Goal: Information Seeking & Learning: Find specific fact

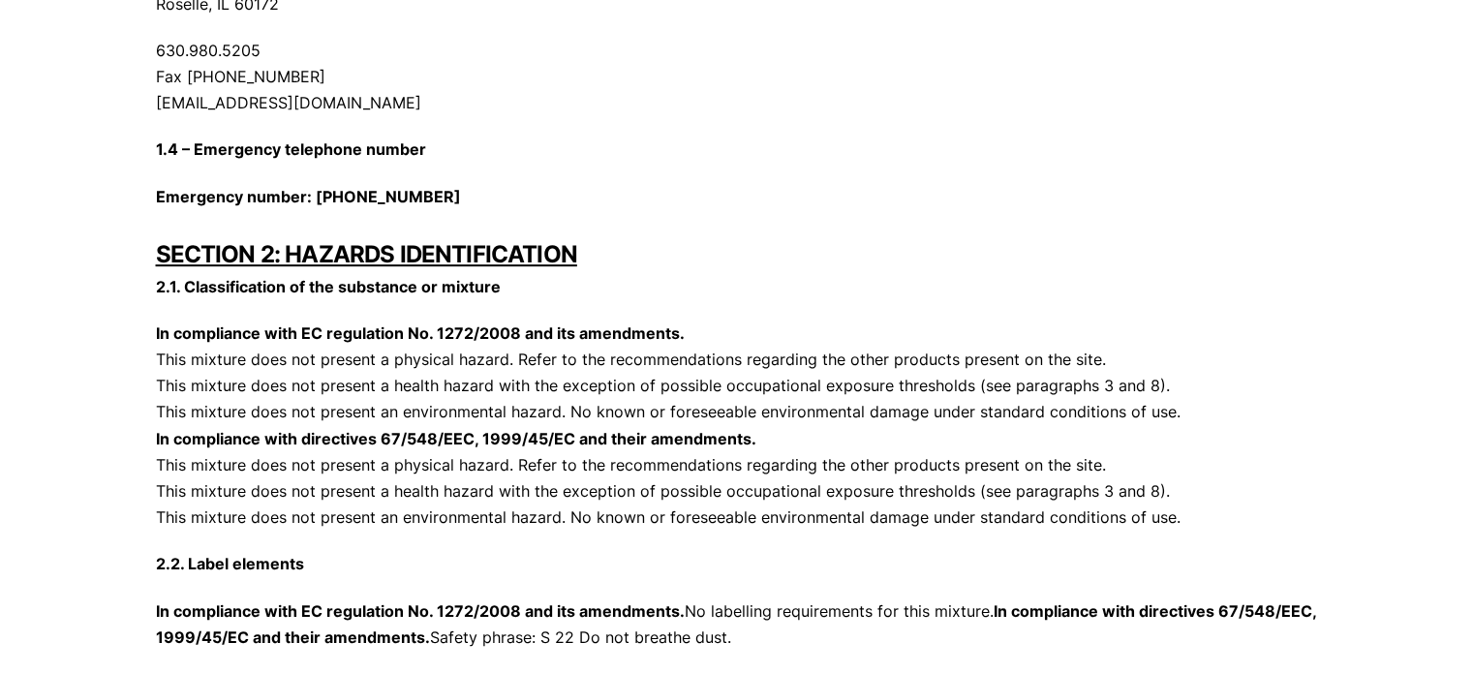
scroll to position [1065, 0]
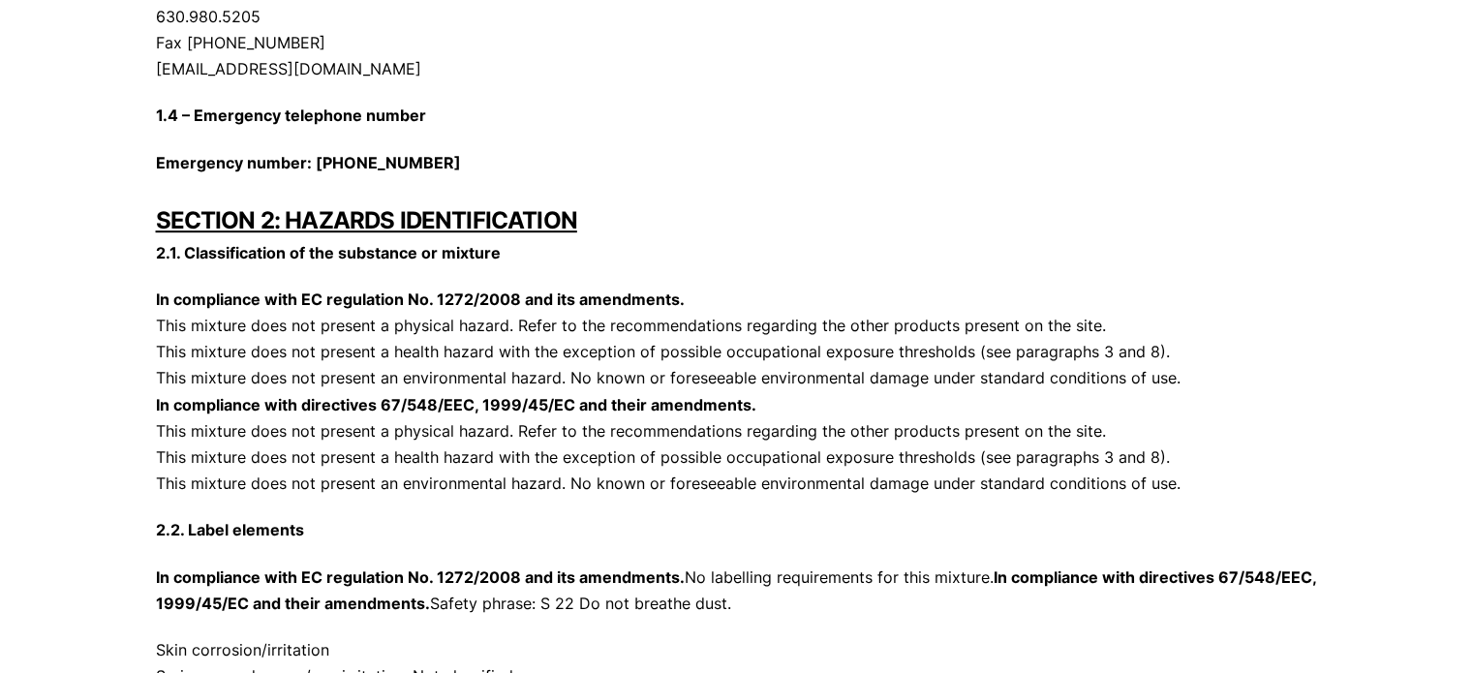
drag, startPoint x: 154, startPoint y: 297, endPoint x: 1228, endPoint y: 492, distance: 1091.5
copy p "In compliance with EC regulation No. 1272/2008 and its amendments. This mixture…"
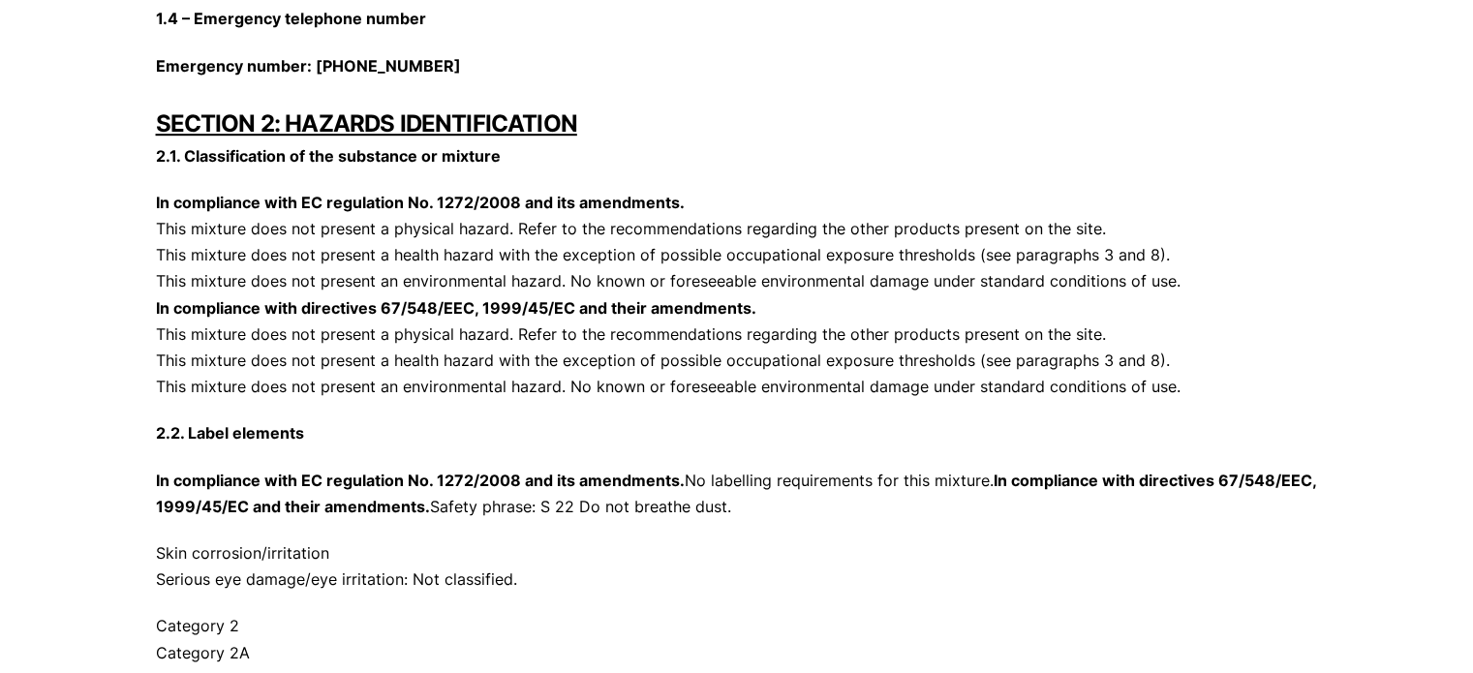
scroll to position [1259, 0]
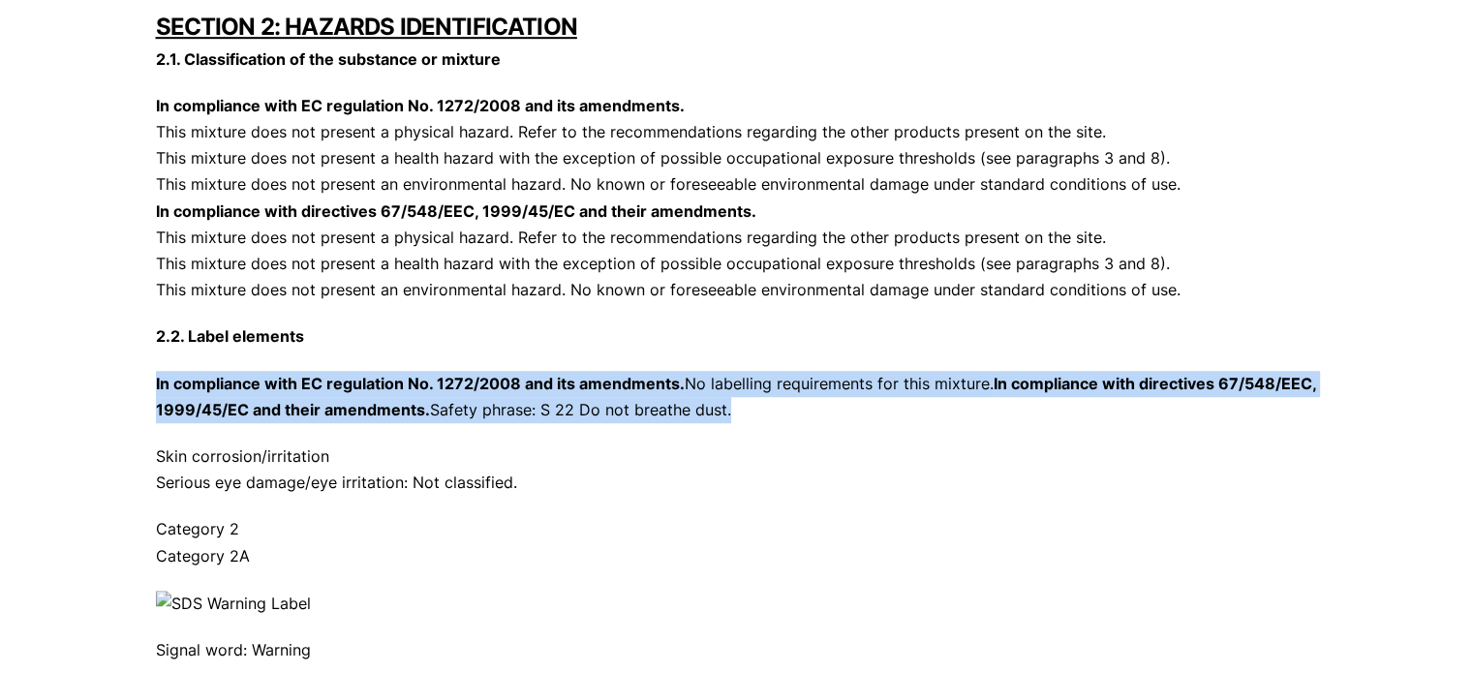
drag, startPoint x: 155, startPoint y: 379, endPoint x: 740, endPoint y: 403, distance: 585.4
click at [740, 403] on p "In compliance with EC regulation No. 1272/2008 and its amendments. No labelling…" at bounding box center [737, 397] width 1162 height 52
copy p "In compliance with EC regulation No. 1272/2008 and its amendments. No labelling…"
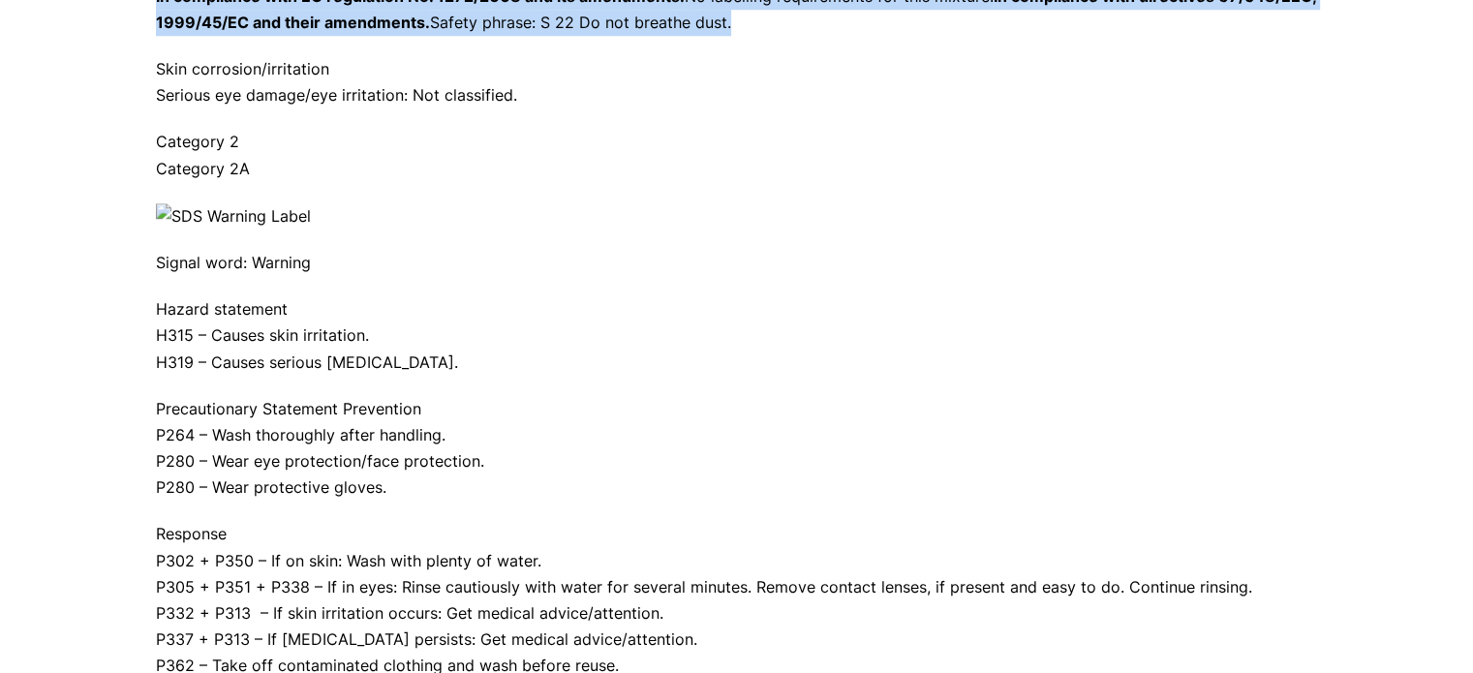
scroll to position [1743, 0]
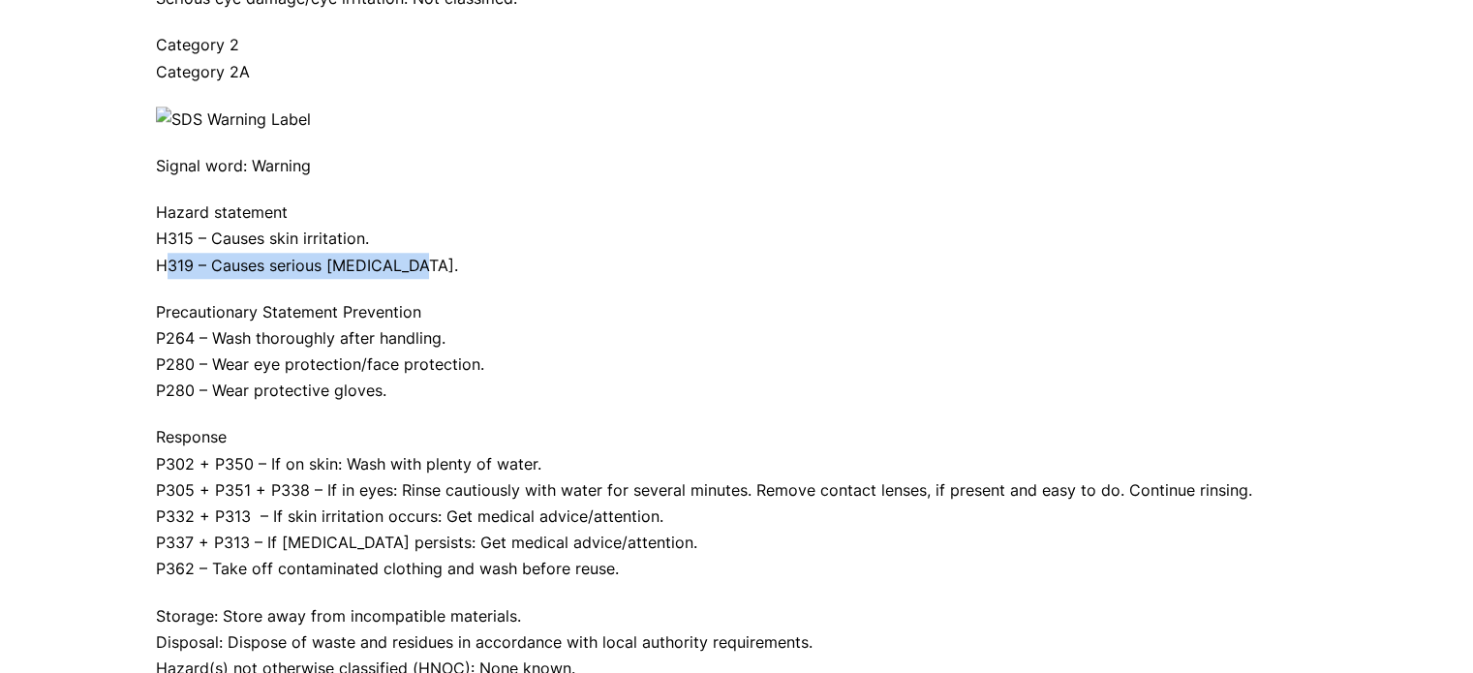
drag, startPoint x: 155, startPoint y: 258, endPoint x: 399, endPoint y: 275, distance: 244.7
click at [398, 275] on p "Hazard statement H315 – Causes skin irritation. H319 – Causes serious [MEDICAL_…" at bounding box center [737, 238] width 1162 height 79
click at [411, 276] on p "Hazard statement H315 – Causes skin irritation. H319 – Causes serious [MEDICAL_…" at bounding box center [737, 238] width 1162 height 79
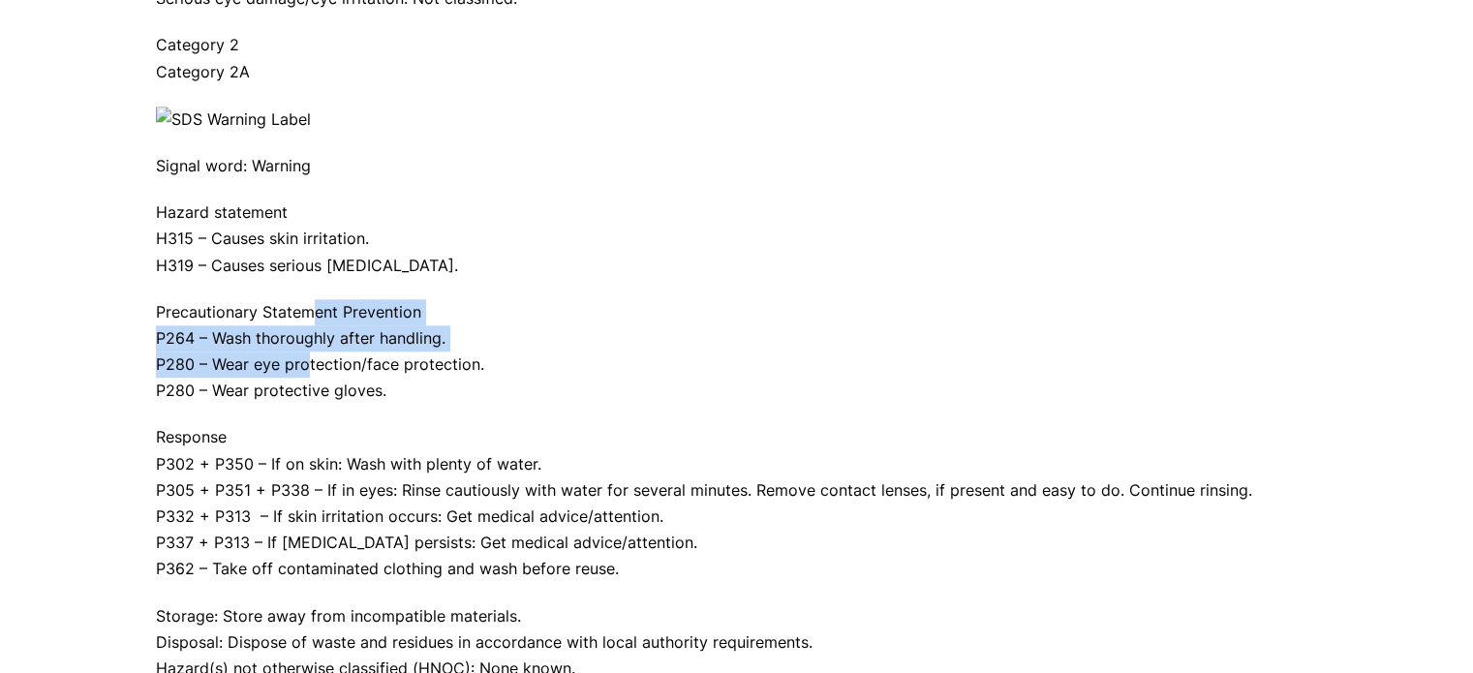
drag, startPoint x: 318, startPoint y: 303, endPoint x: 296, endPoint y: 371, distance: 71.1
click at [297, 369] on p "Precautionary Statement Prevention P264 – Wash thoroughly after handling. P280 …" at bounding box center [737, 352] width 1162 height 106
click at [296, 377] on p "Precautionary Statement Prevention P264 – Wash thoroughly after handling. P280 …" at bounding box center [737, 352] width 1162 height 106
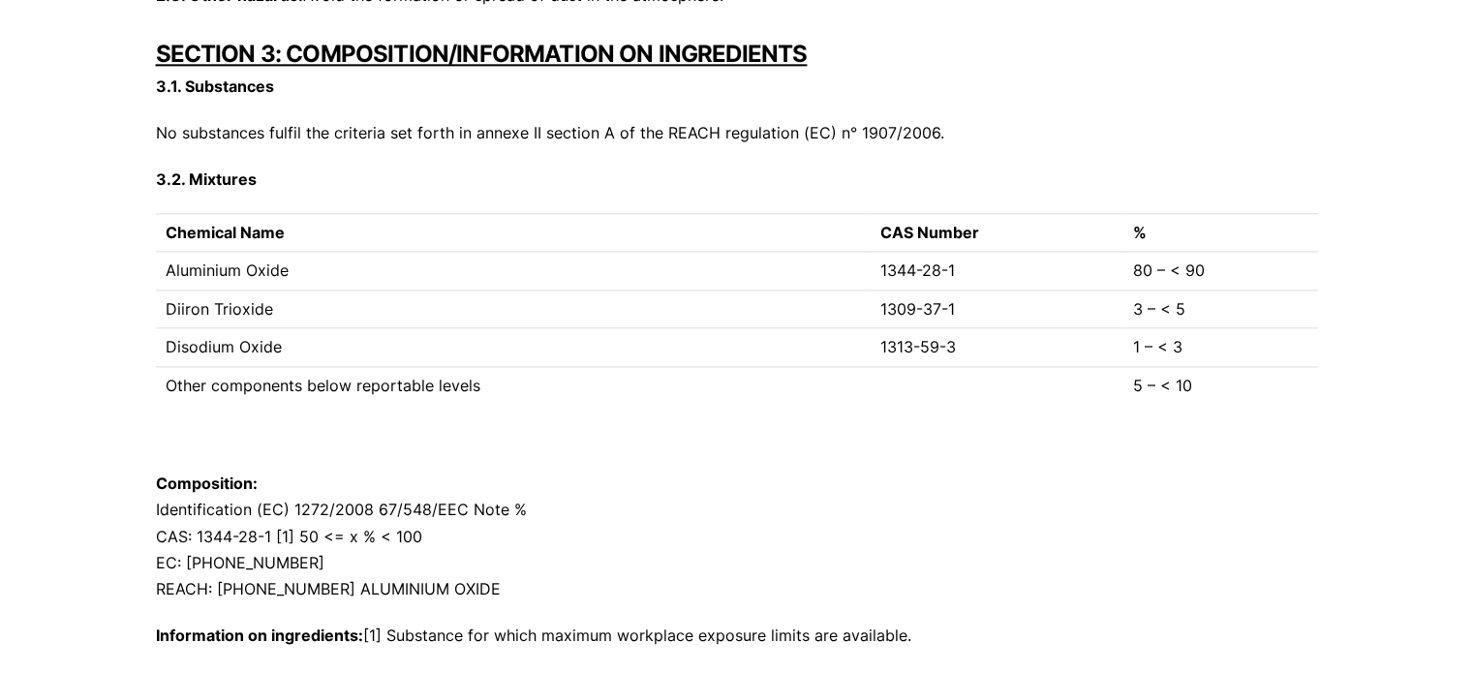
scroll to position [2518, 0]
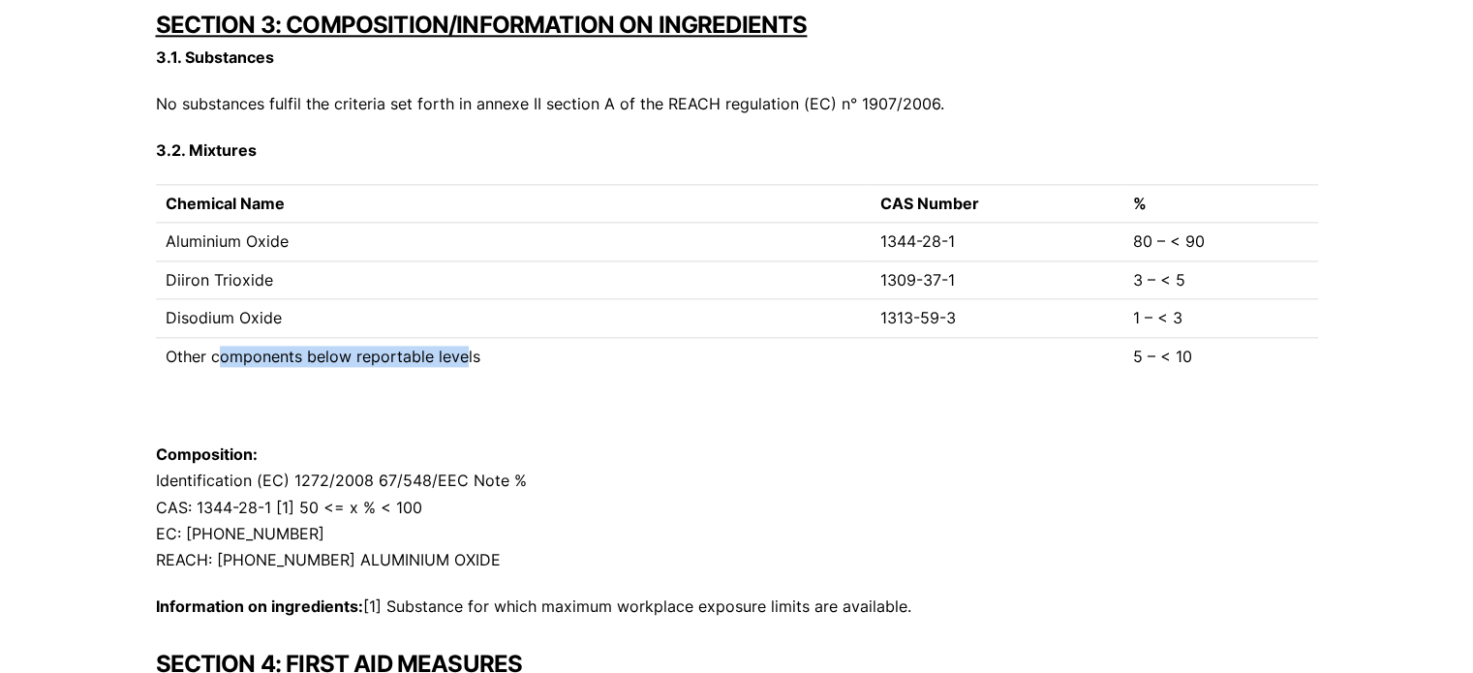
drag, startPoint x: 221, startPoint y: 355, endPoint x: 473, endPoint y: 364, distance: 251.9
click at [464, 364] on td "Other components below reportable levels" at bounding box center [513, 356] width 715 height 38
click at [409, 348] on td "Other components below reportable levels" at bounding box center [513, 356] width 715 height 38
click at [353, 345] on td "Other components below reportable levels" at bounding box center [513, 356] width 715 height 38
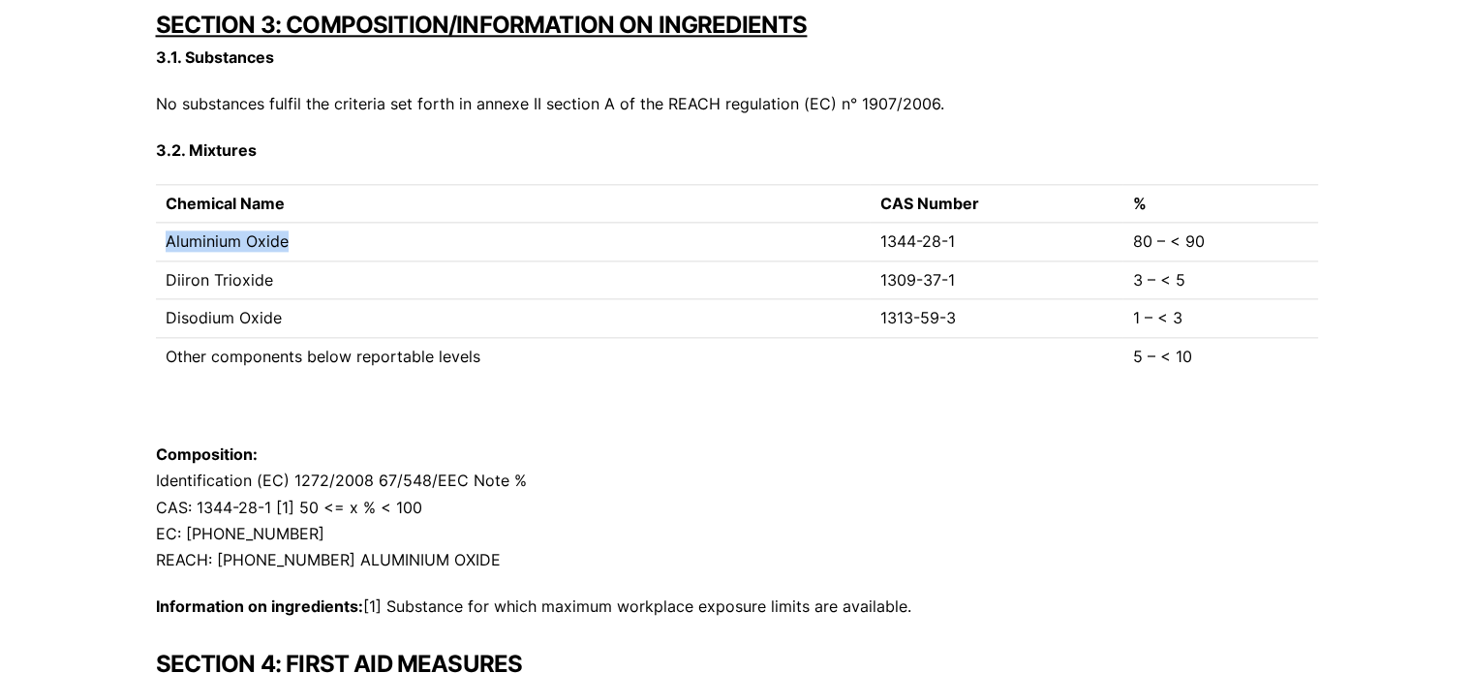
drag, startPoint x: 167, startPoint y: 243, endPoint x: 291, endPoint y: 251, distance: 124.2
click at [291, 251] on td "Aluminium Oxide" at bounding box center [513, 242] width 715 height 38
copy td "Aluminium Oxide"
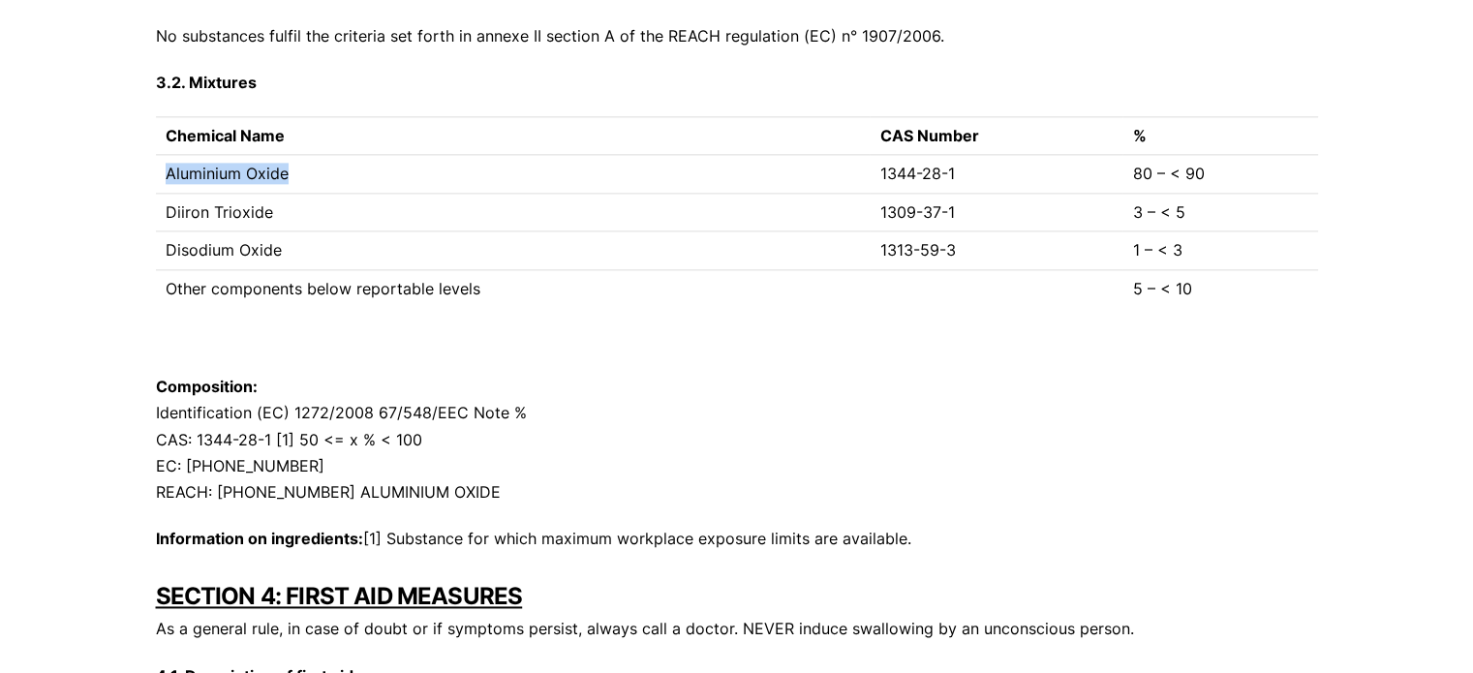
scroll to position [2615, 0]
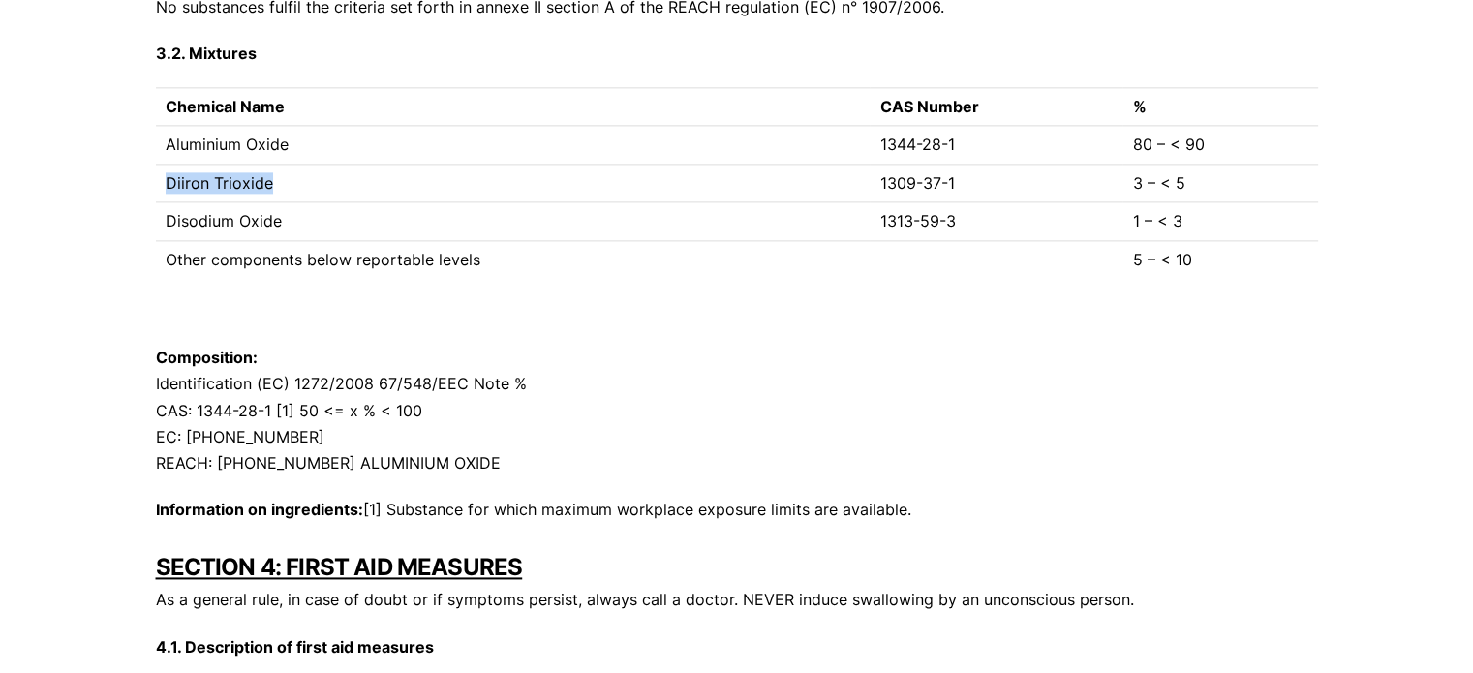
drag, startPoint x: 165, startPoint y: 188, endPoint x: 279, endPoint y: 185, distance: 114.3
click at [279, 185] on td "Diiron Trioxide" at bounding box center [513, 183] width 715 height 38
copy td "Diiron Trioxide"
drag, startPoint x: 303, startPoint y: 224, endPoint x: 166, endPoint y: 224, distance: 137.5
click at [166, 224] on td "Disodium Oxide" at bounding box center [513, 221] width 715 height 38
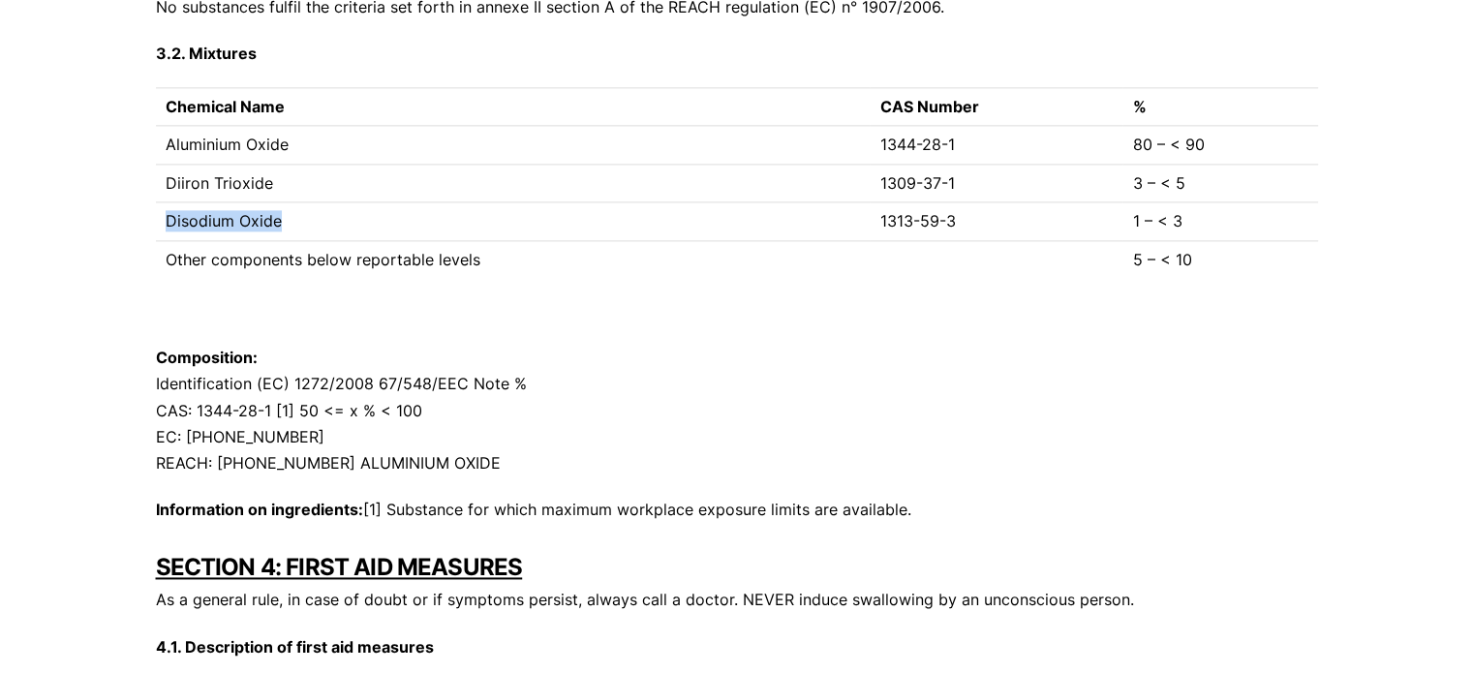
copy td "Disodium Oxide"
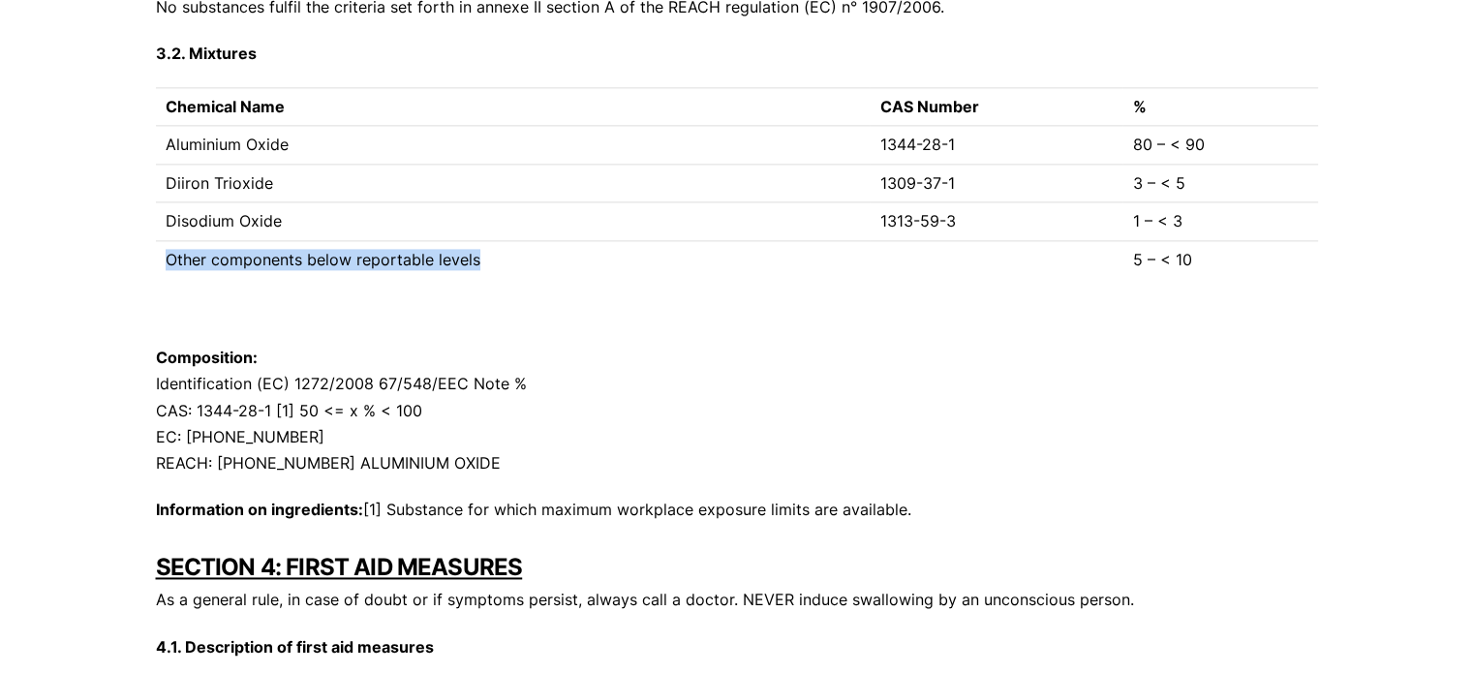
drag, startPoint x: 167, startPoint y: 259, endPoint x: 503, endPoint y: 271, distance: 336.3
click at [503, 271] on td "Other components below reportable levels" at bounding box center [513, 259] width 715 height 38
copy td "Other components below reportable levels"
click at [1005, 273] on td at bounding box center [996, 259] width 253 height 38
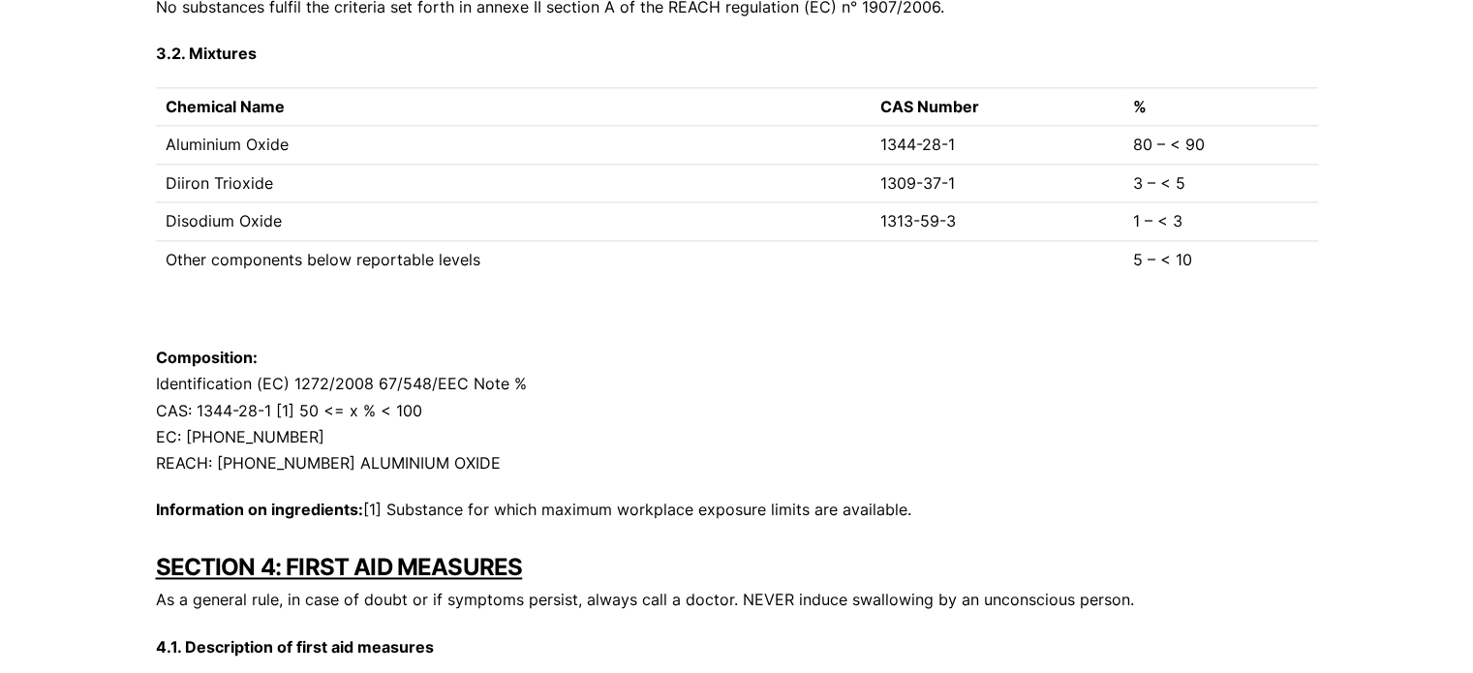
click at [1209, 263] on td "5 – < 10" at bounding box center [1219, 259] width 195 height 38
click at [537, 383] on p "Composition: Identification (EC) 1272/2008 67/548/EEC Note % CAS: 1344-28-1 [1]…" at bounding box center [737, 411] width 1162 height 132
click at [184, 411] on p "Composition: Identification (EC) 1272/2008 67/548/EEC Note % CAS: 1344-28-1 [1]…" at bounding box center [737, 411] width 1162 height 132
click at [229, 414] on p "Composition: Identification (EC) 1272/2008 67/548/EEC Note % CAS: 1344-28-1 [1]…" at bounding box center [737, 411] width 1162 height 132
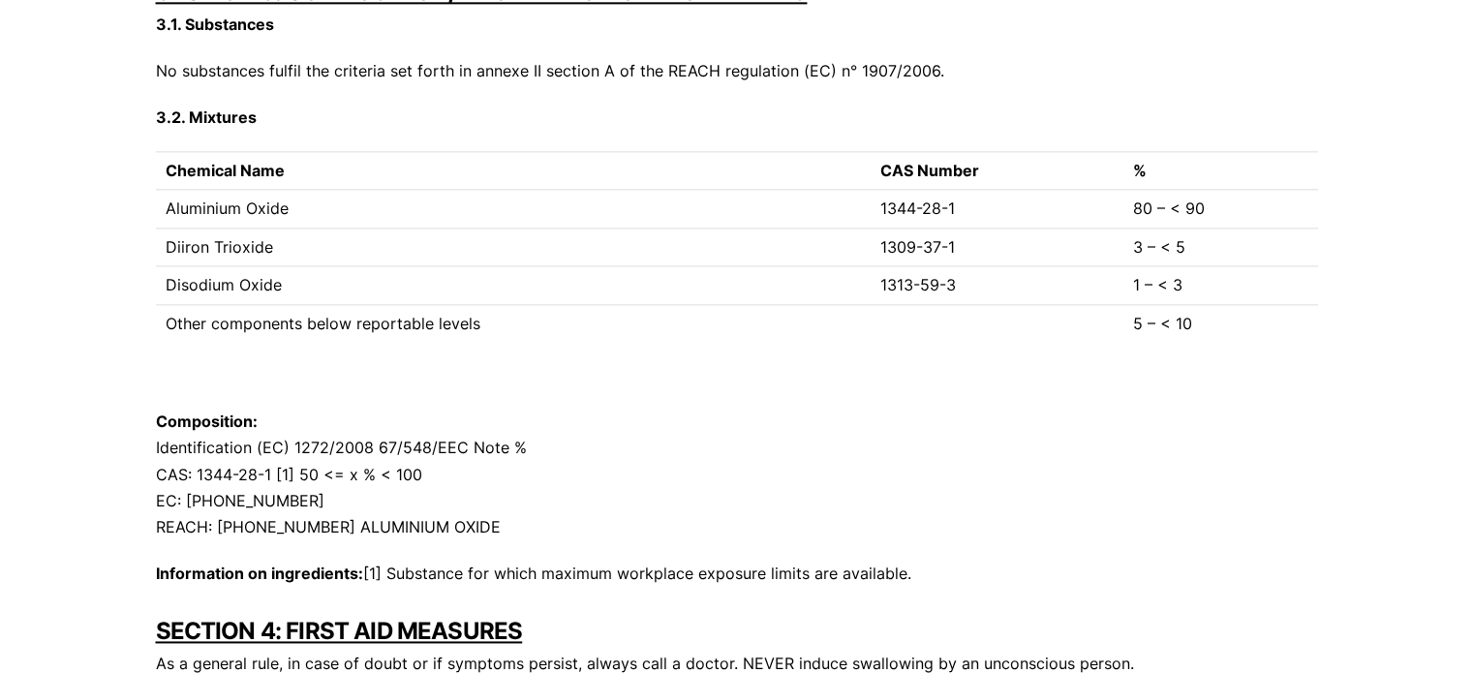
scroll to position [2518, 0]
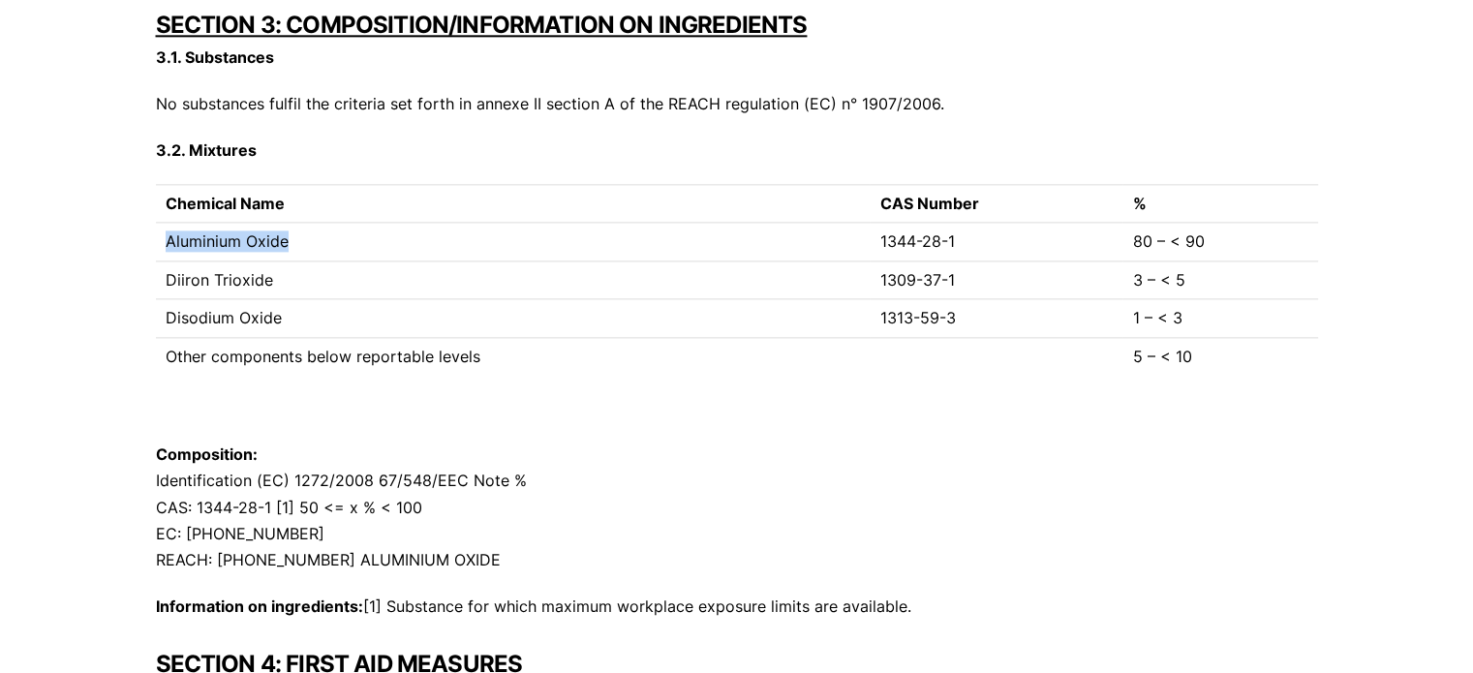
drag, startPoint x: 167, startPoint y: 241, endPoint x: 299, endPoint y: 244, distance: 132.7
click at [299, 244] on td "Aluminium Oxide" at bounding box center [513, 242] width 715 height 38
copy td "Aluminium Oxide"
drag, startPoint x: 279, startPoint y: 276, endPoint x: 161, endPoint y: 276, distance: 118.1
click at [161, 276] on td "Diiron Trioxide" at bounding box center [513, 280] width 715 height 38
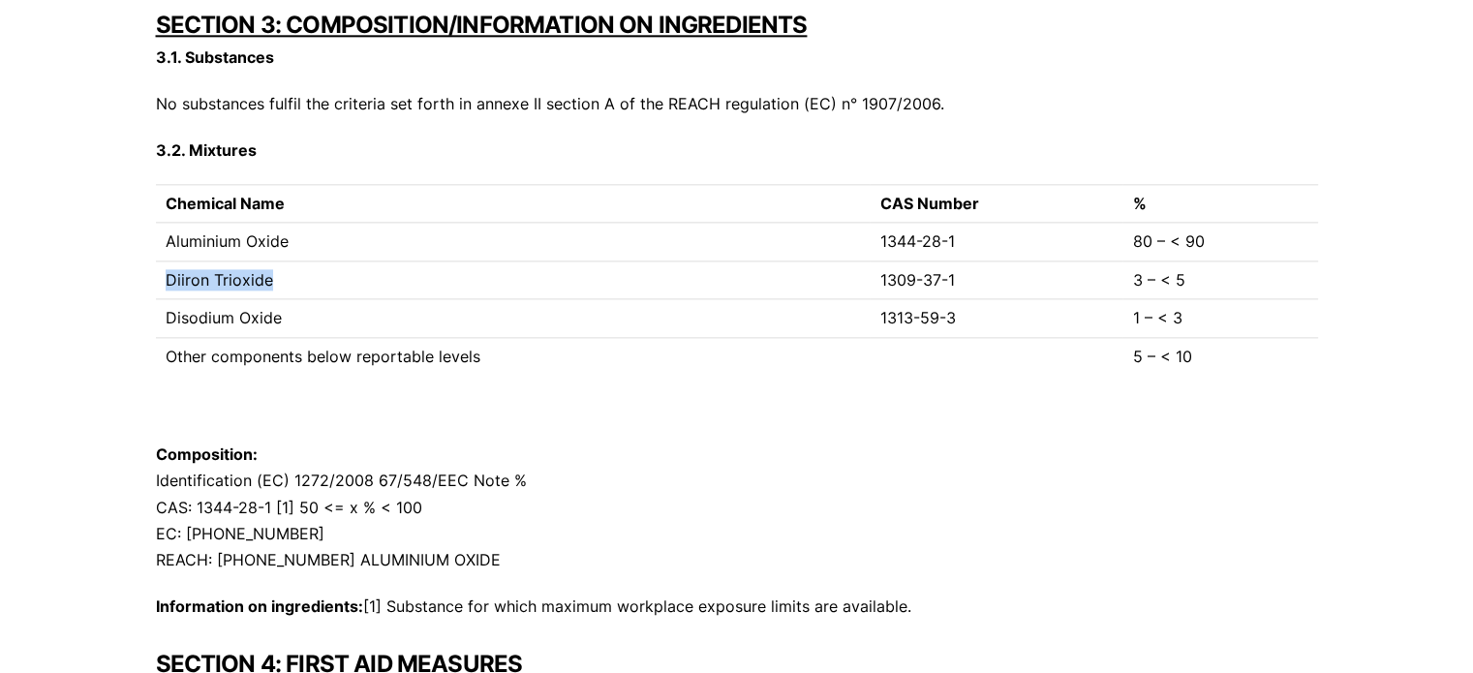
copy td "Diiron Trioxide"
drag, startPoint x: 283, startPoint y: 311, endPoint x: 169, endPoint y: 322, distance: 114.9
click at [169, 322] on td "Disodium Oxide" at bounding box center [513, 318] width 715 height 38
copy td "Disodium Oxide"
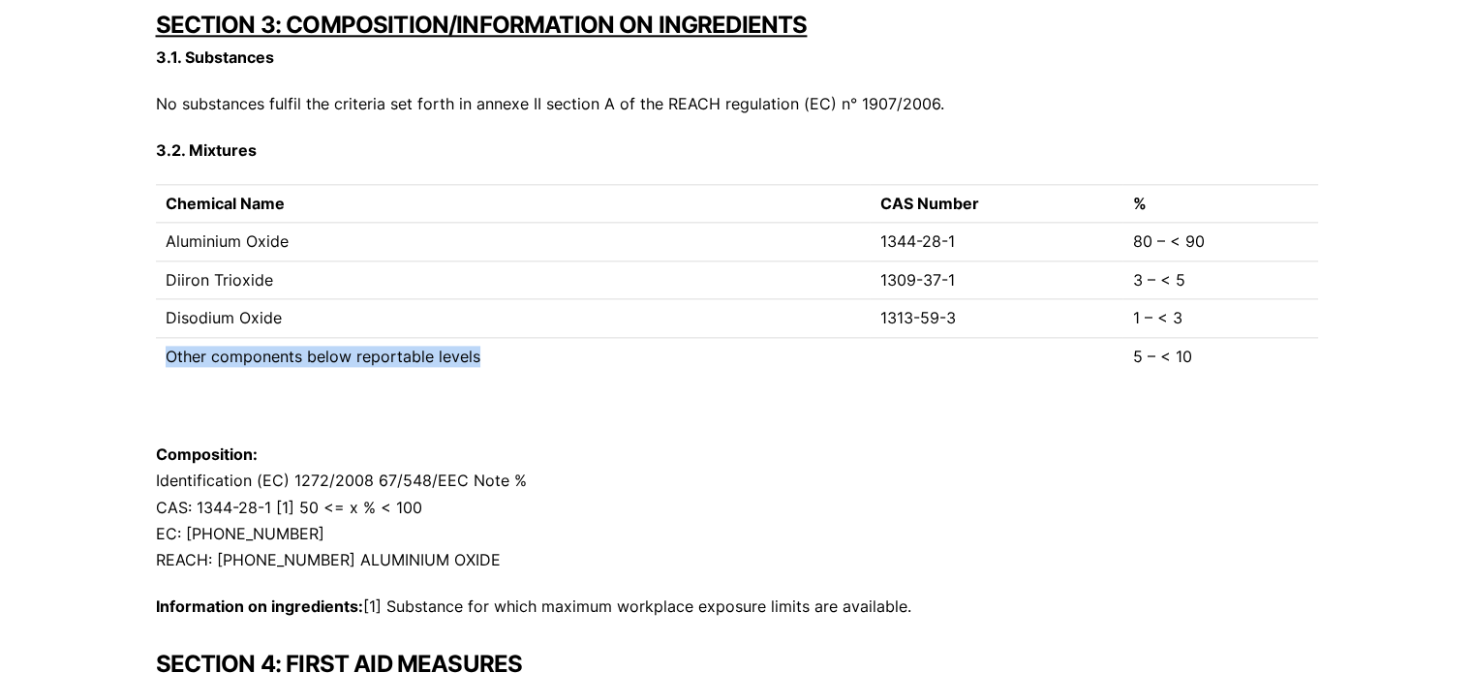
drag, startPoint x: 169, startPoint y: 355, endPoint x: 507, endPoint y: 355, distance: 339.0
click at [507, 355] on td "Other components below reportable levels" at bounding box center [513, 356] width 715 height 38
copy td "Other components below reportable levels"
click at [232, 508] on p "Composition: Identification (EC) 1272/2008 67/548/EEC Note % CAS: 1344-28-1 [1]…" at bounding box center [737, 508] width 1162 height 132
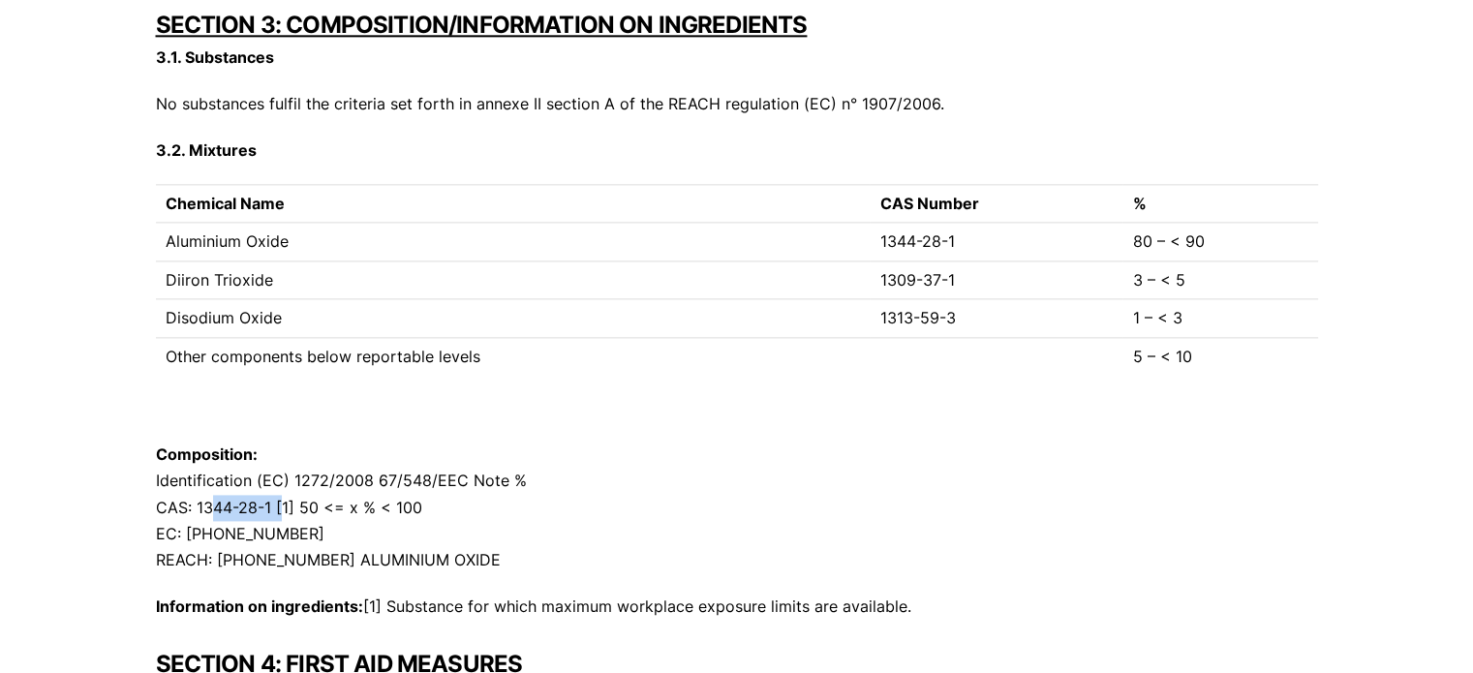
drag, startPoint x: 201, startPoint y: 505, endPoint x: 275, endPoint y: 502, distance: 73.7
click at [275, 502] on p "Composition: Identification (EC) 1272/2008 67/548/EEC Note % CAS: 1344-28-1 [1]…" at bounding box center [737, 508] width 1162 height 132
drag, startPoint x: 197, startPoint y: 499, endPoint x: 270, endPoint y: 499, distance: 73.6
click at [270, 499] on p "Composition: Identification (EC) 1272/2008 67/548/EEC Note % CAS: 1344-28-1 [1]…" at bounding box center [737, 508] width 1162 height 132
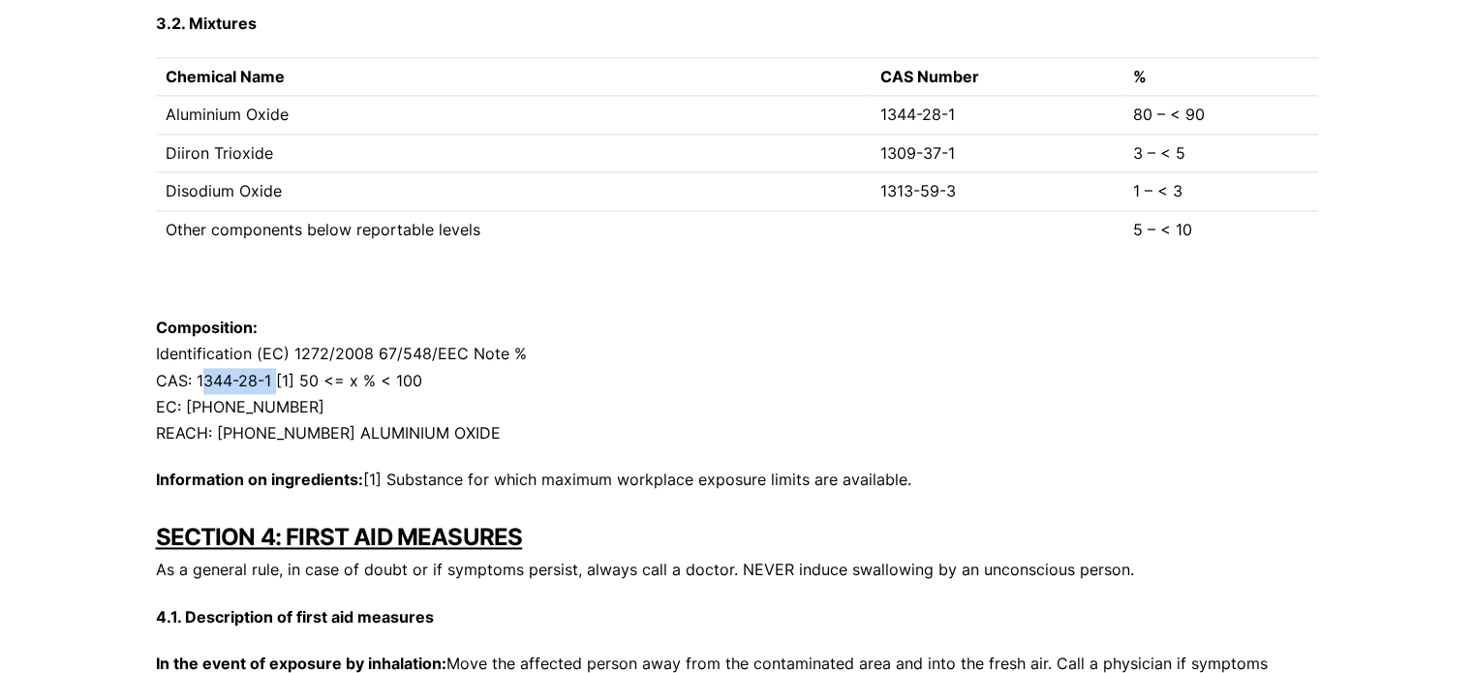
scroll to position [2808, 0]
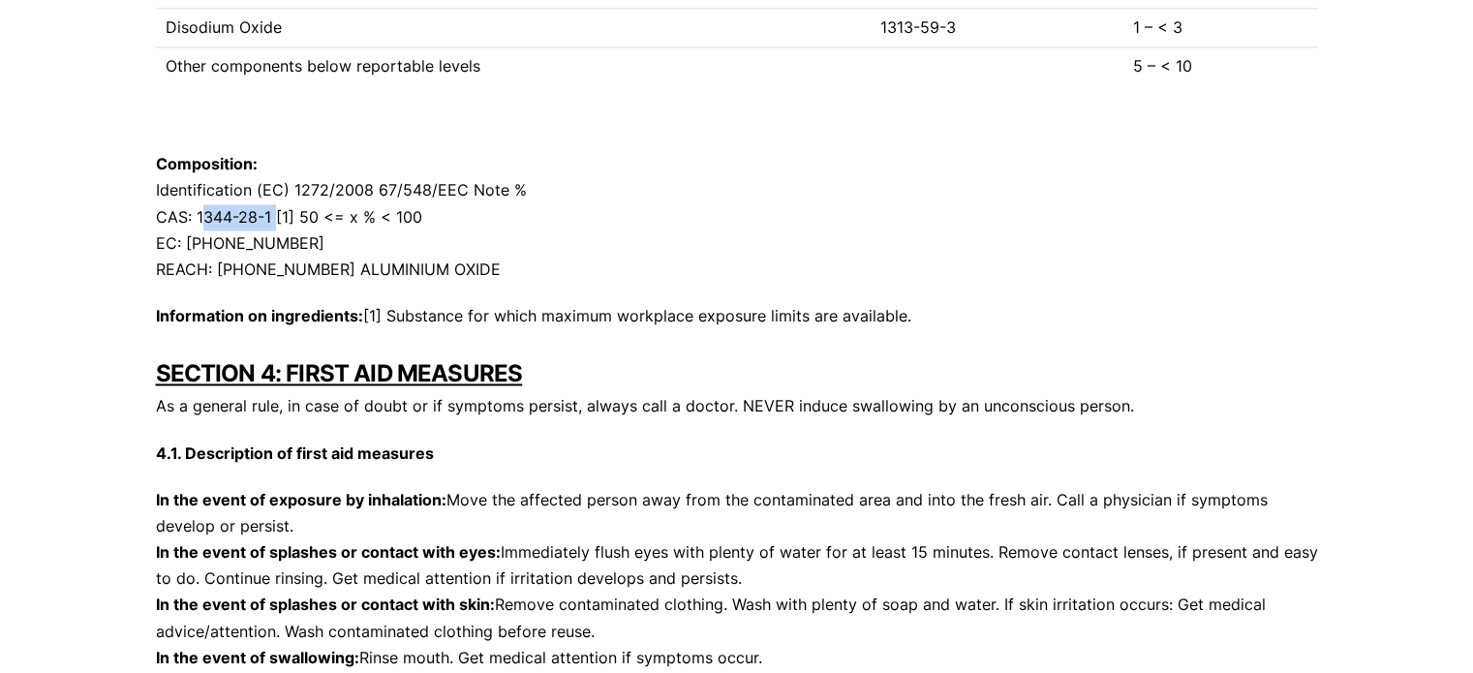
drag, startPoint x: 363, startPoint y: 269, endPoint x: 529, endPoint y: 269, distance: 165.6
click at [529, 269] on p "Composition: Identification (EC) 1272/2008 67/548/EEC Note % CAS: 1344-28-1 [1]…" at bounding box center [737, 217] width 1162 height 132
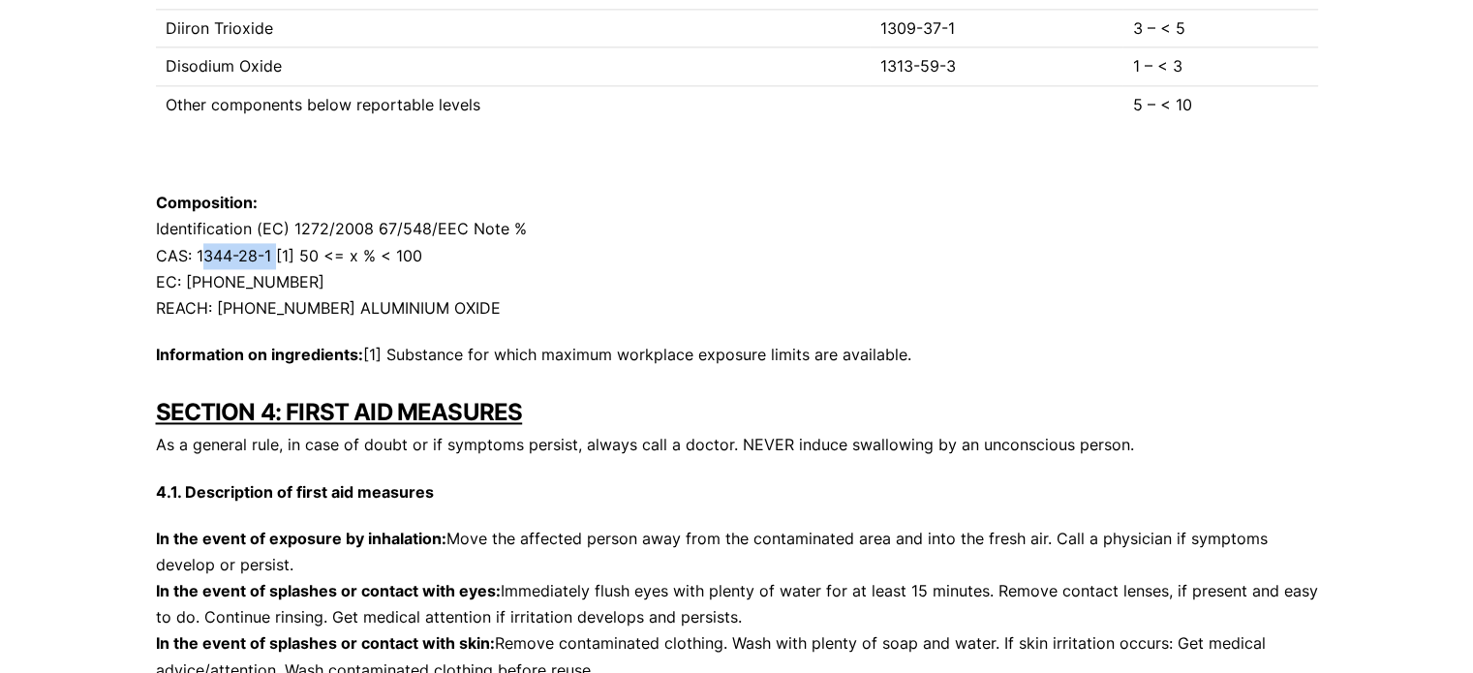
scroll to position [2712, 0]
